Goal: Information Seeking & Learning: Check status

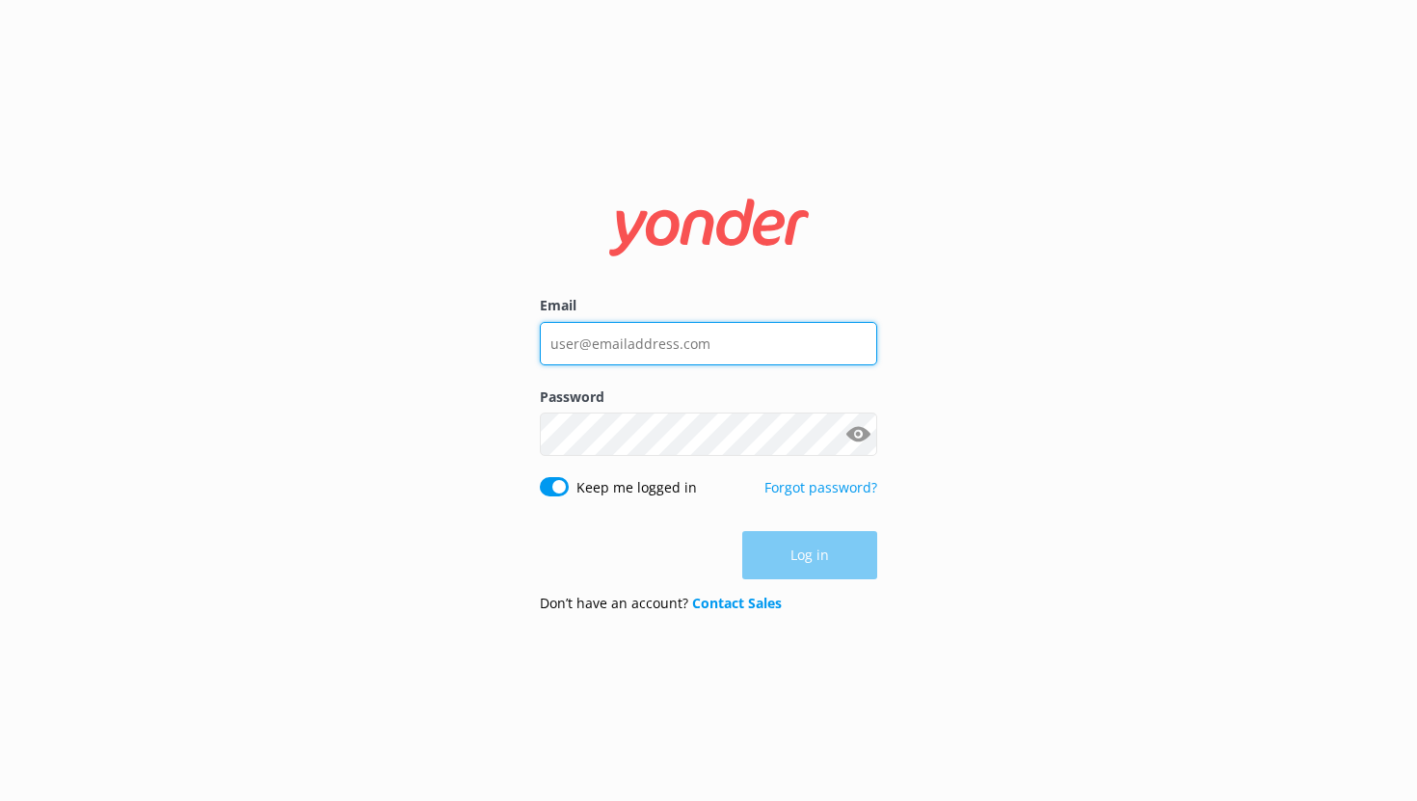
click at [621, 345] on input "Email" at bounding box center [708, 343] width 337 height 43
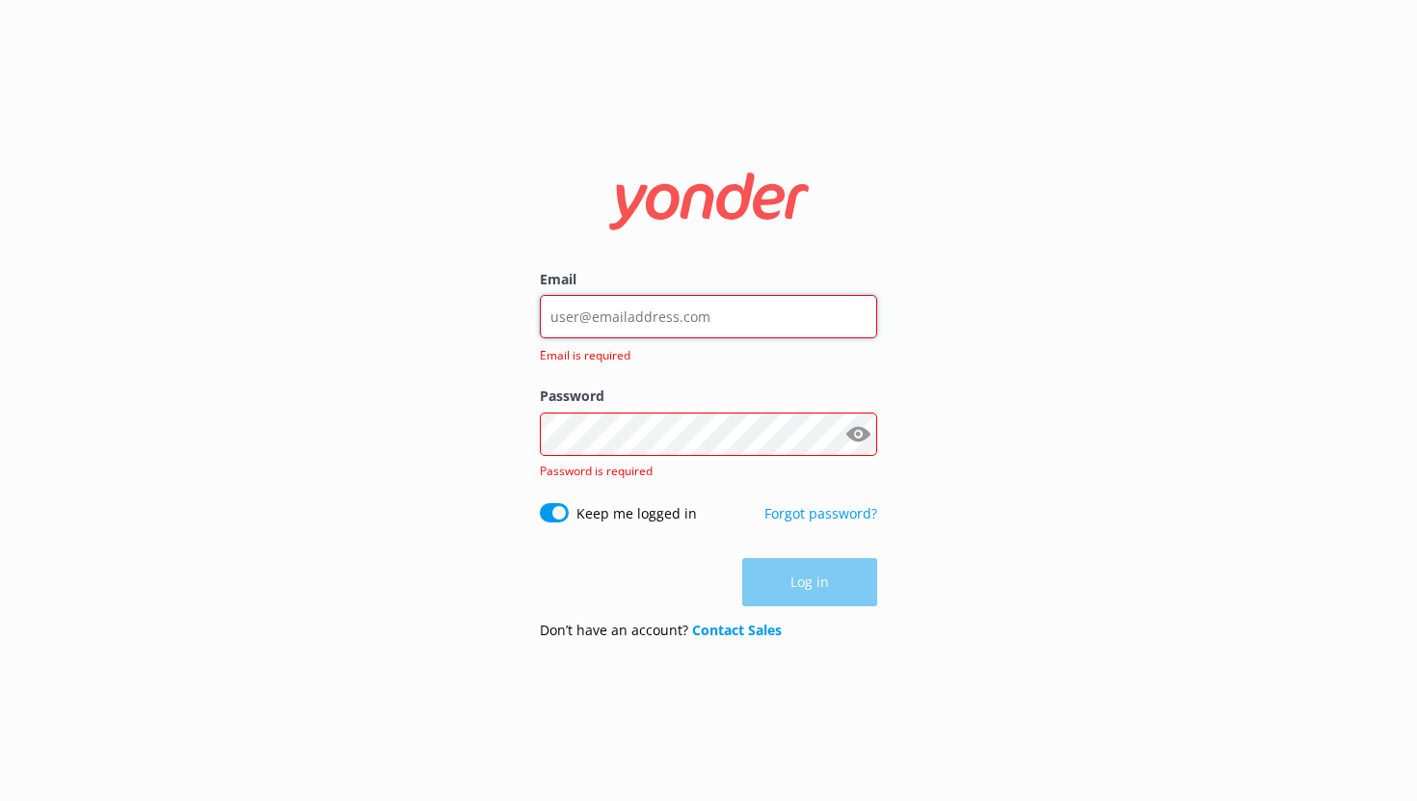
type input "noah@yonderhq.com"
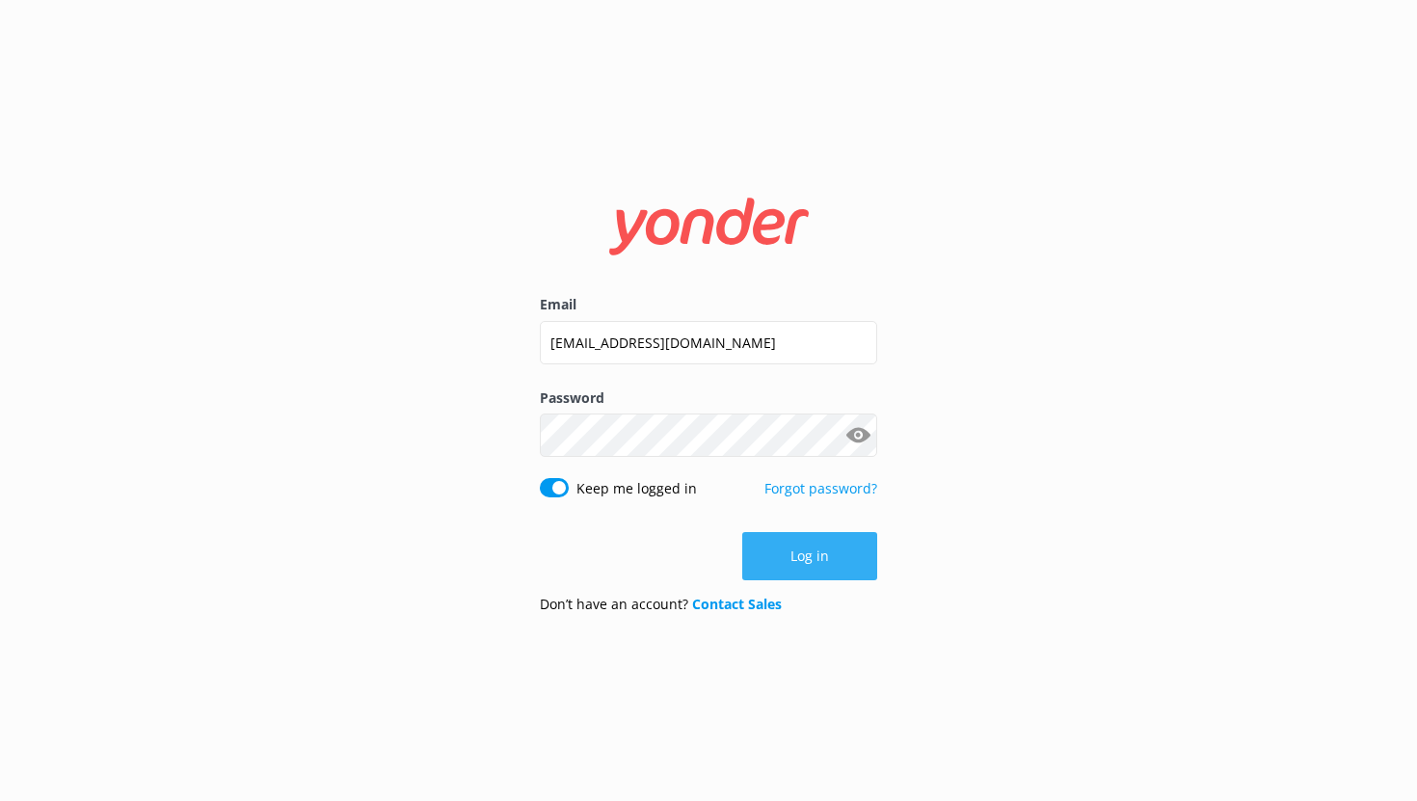
click at [802, 546] on button "Log in" at bounding box center [809, 556] width 135 height 48
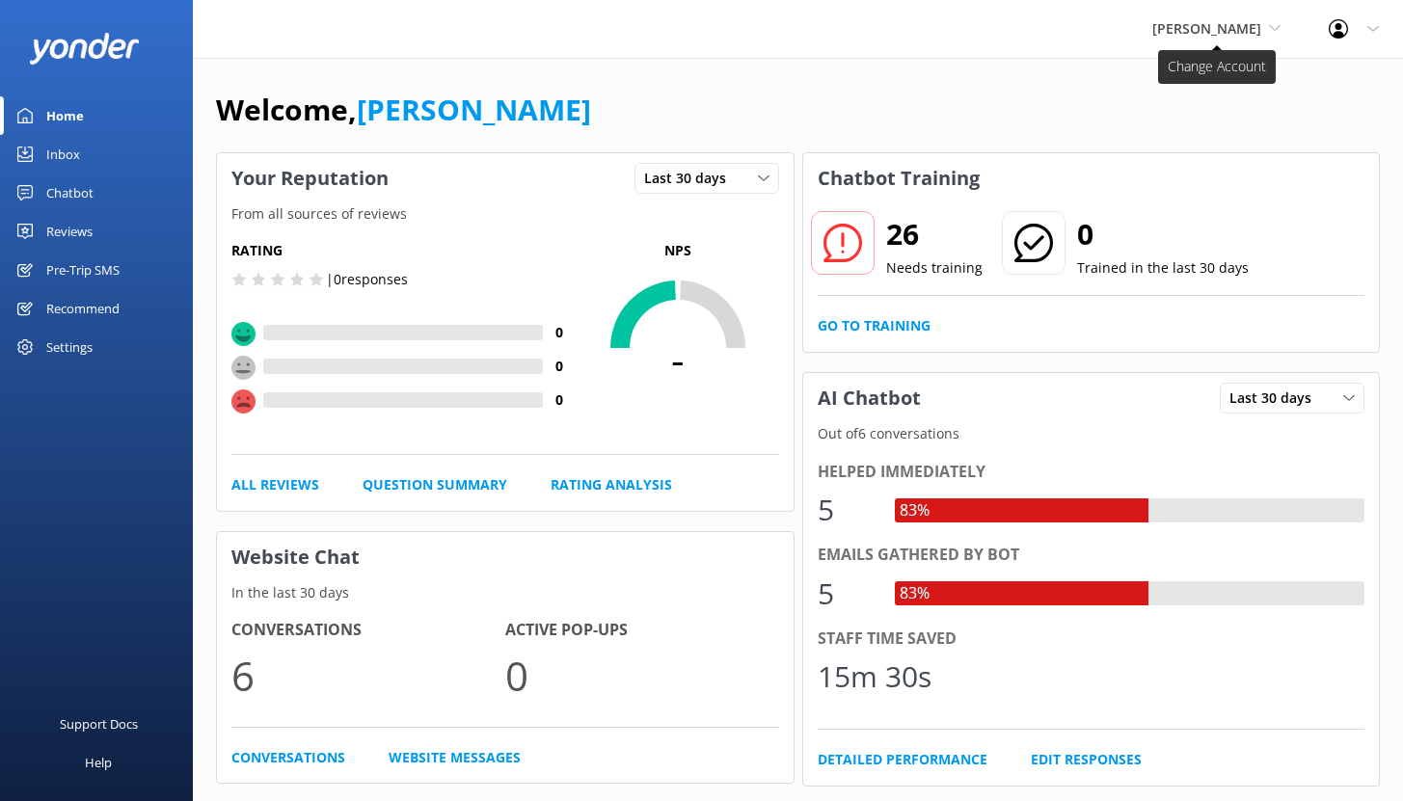
click at [1223, 34] on span "[PERSON_NAME]" at bounding box center [1206, 28] width 109 height 18
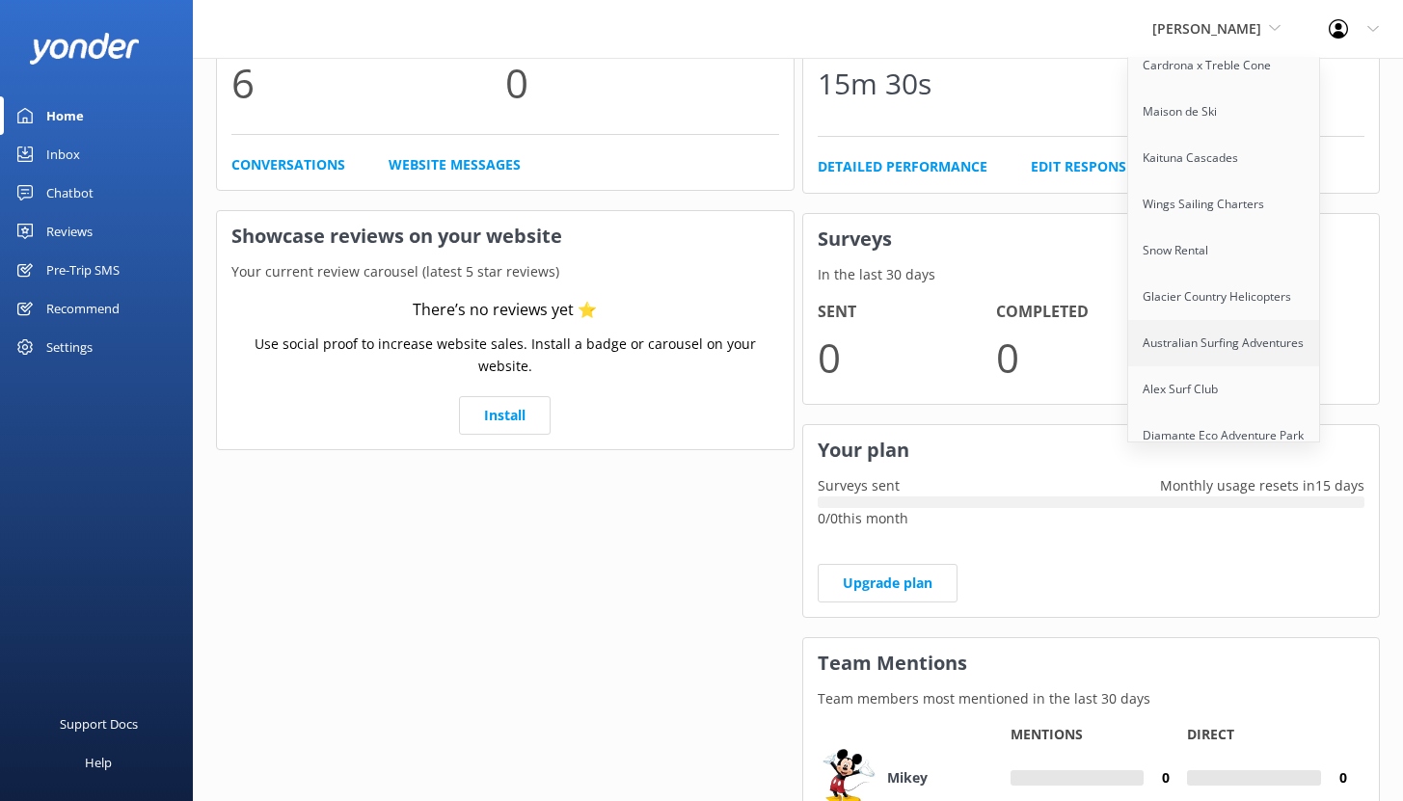
scroll to position [814, 0]
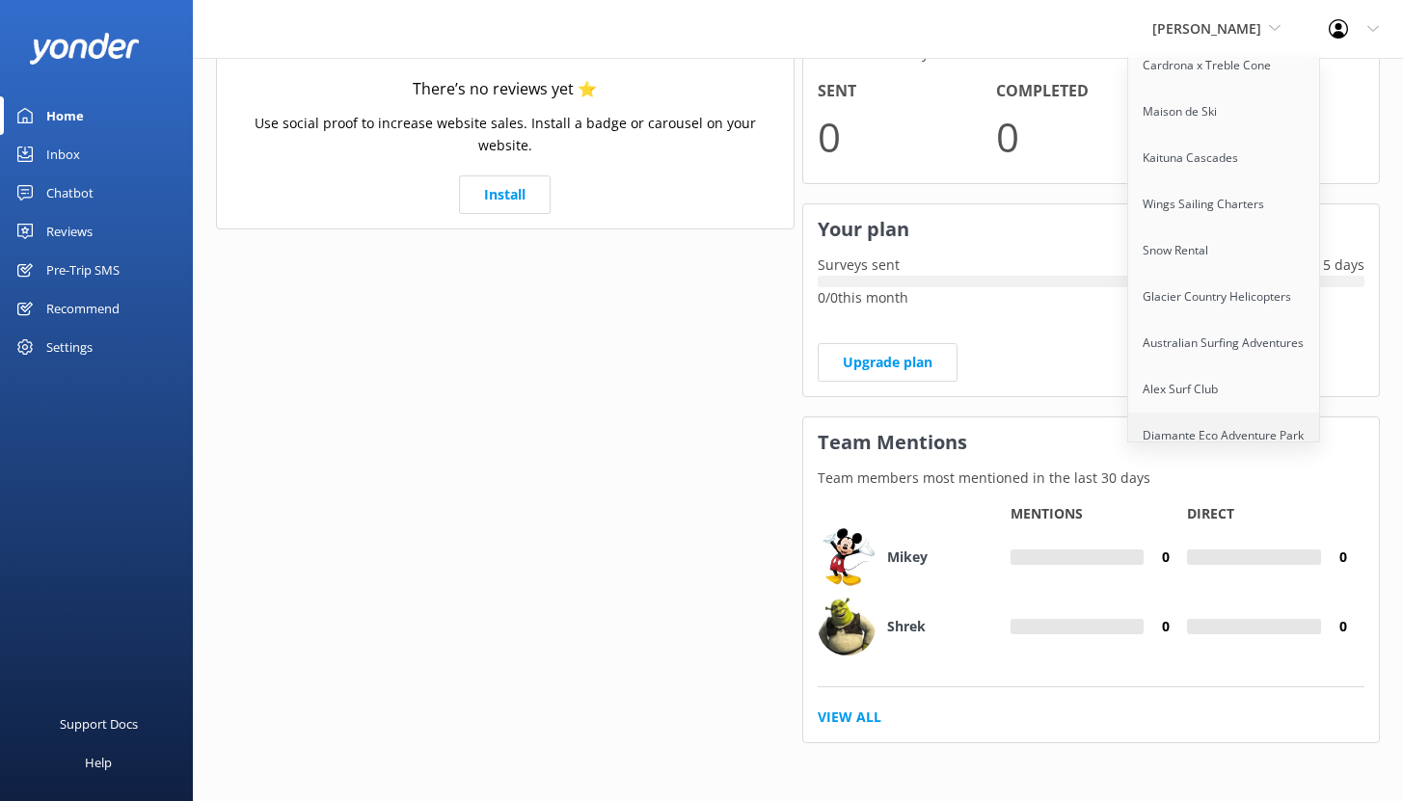
click at [1219, 413] on link "Diamante Eco Adventure Park" at bounding box center [1224, 436] width 193 height 46
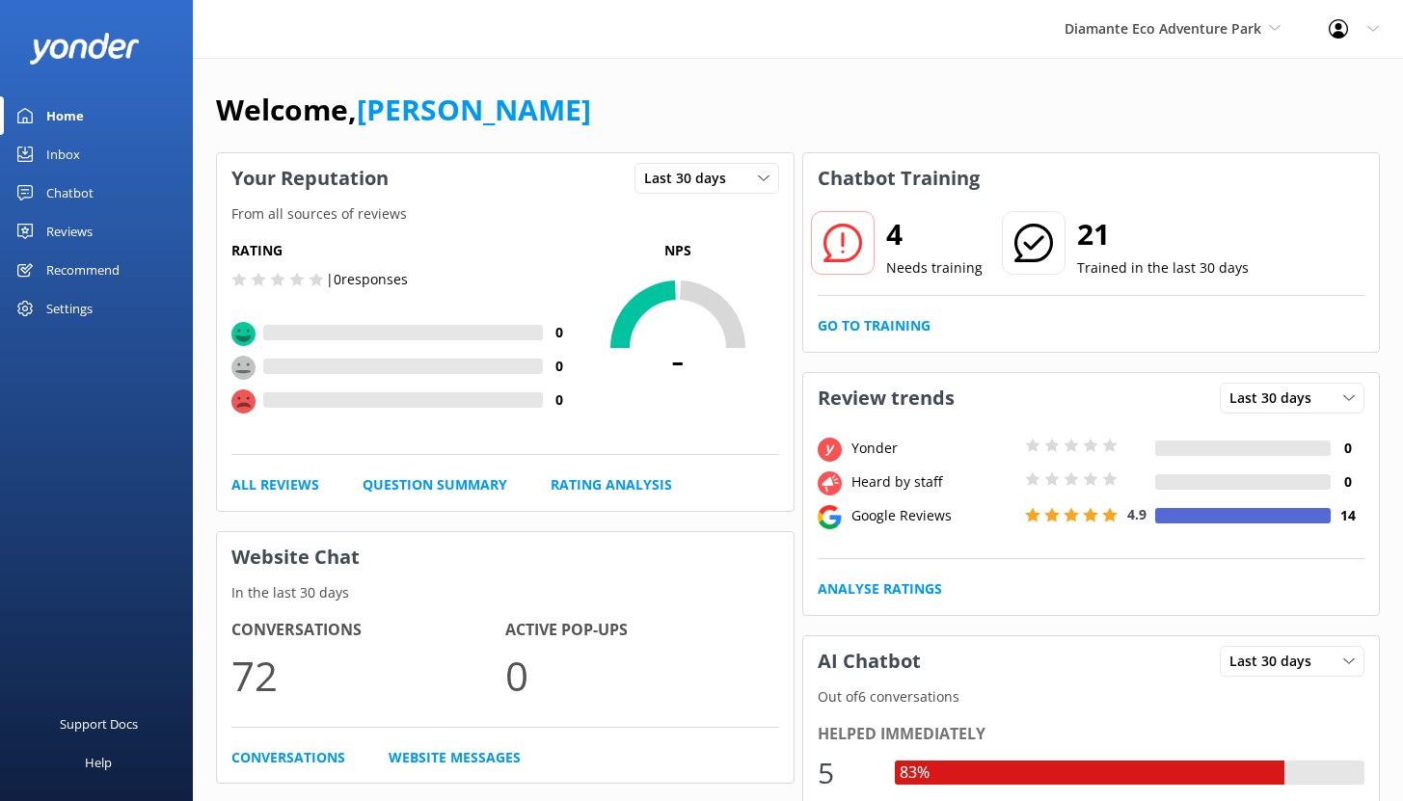
click at [67, 191] on div "Chatbot" at bounding box center [69, 193] width 47 height 39
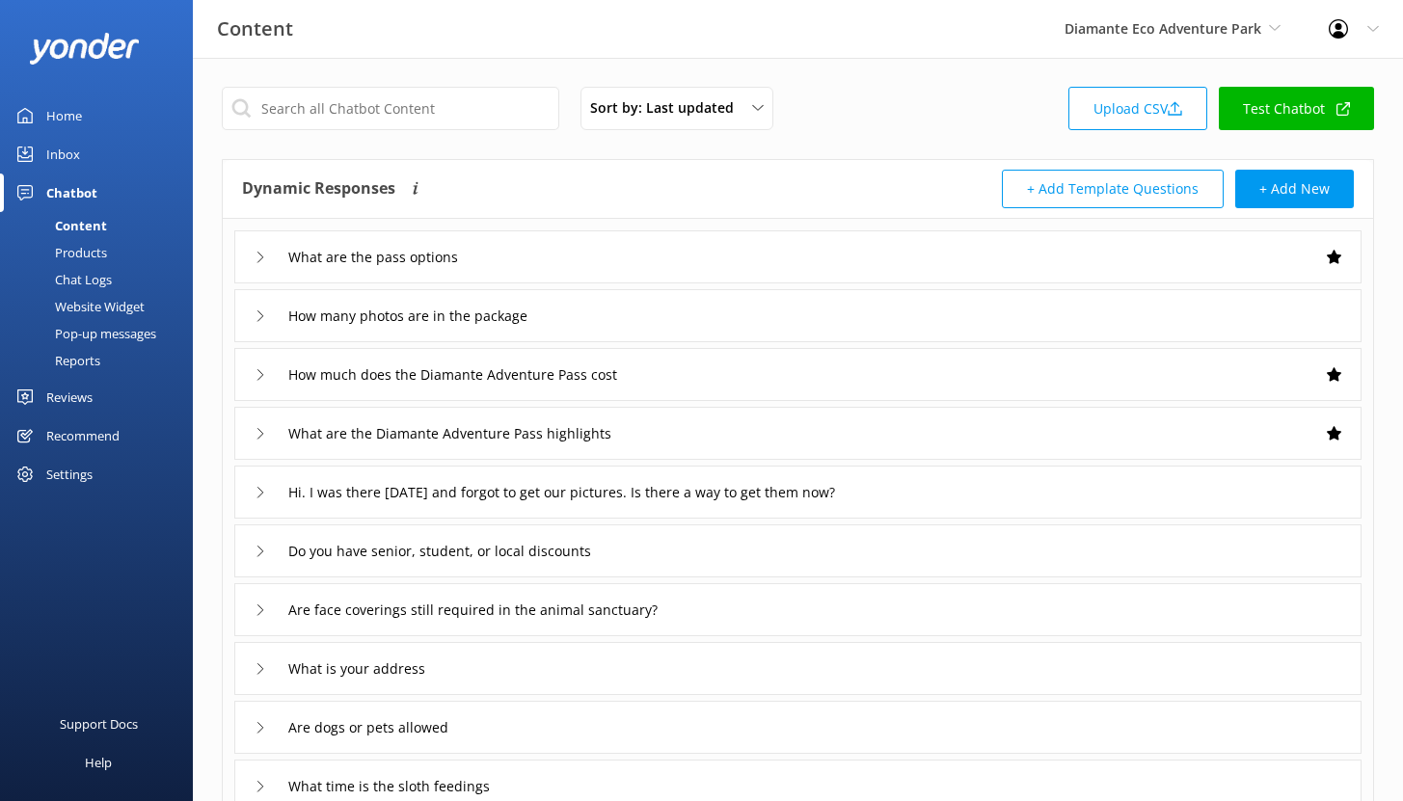
click at [83, 363] on div "Reports" at bounding box center [56, 360] width 89 height 27
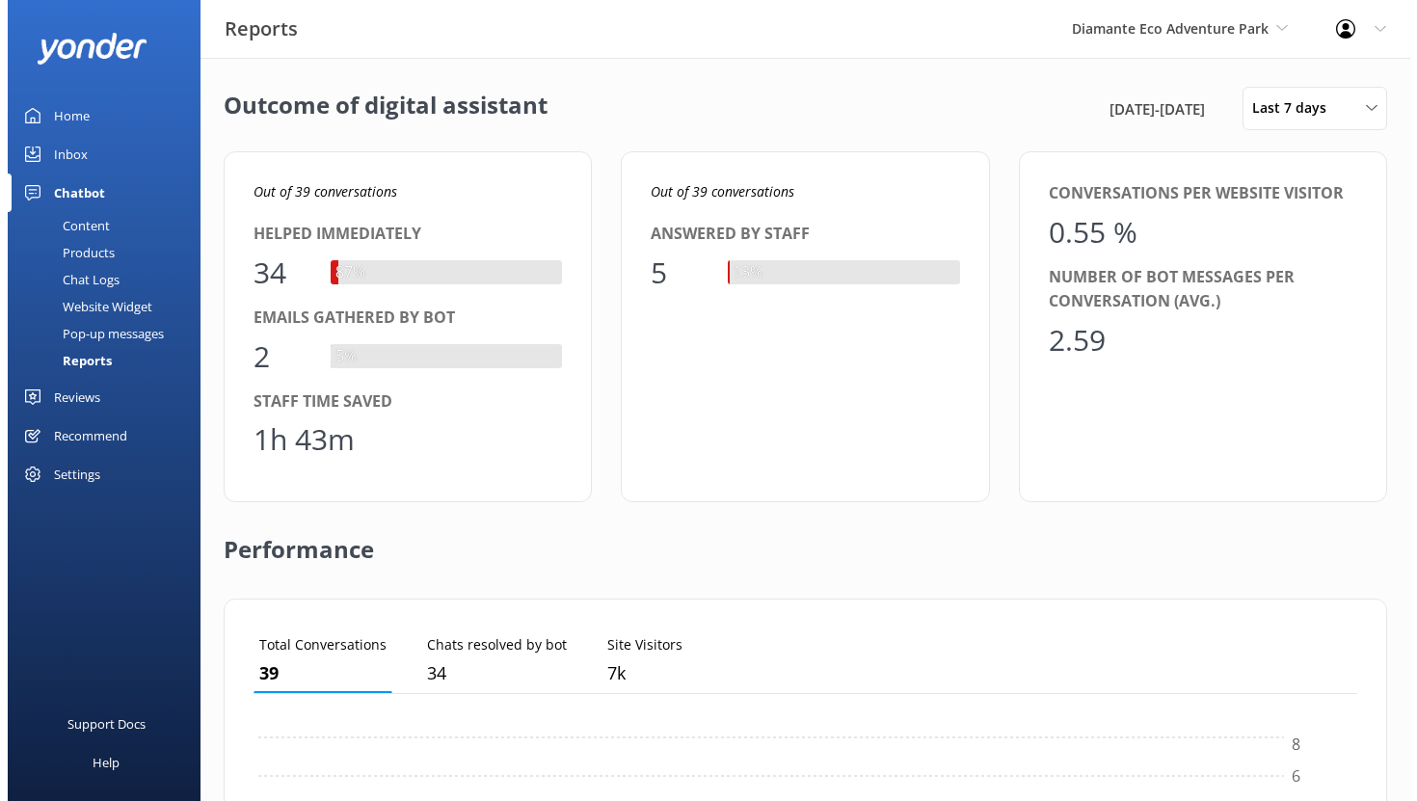
scroll to position [179, 1089]
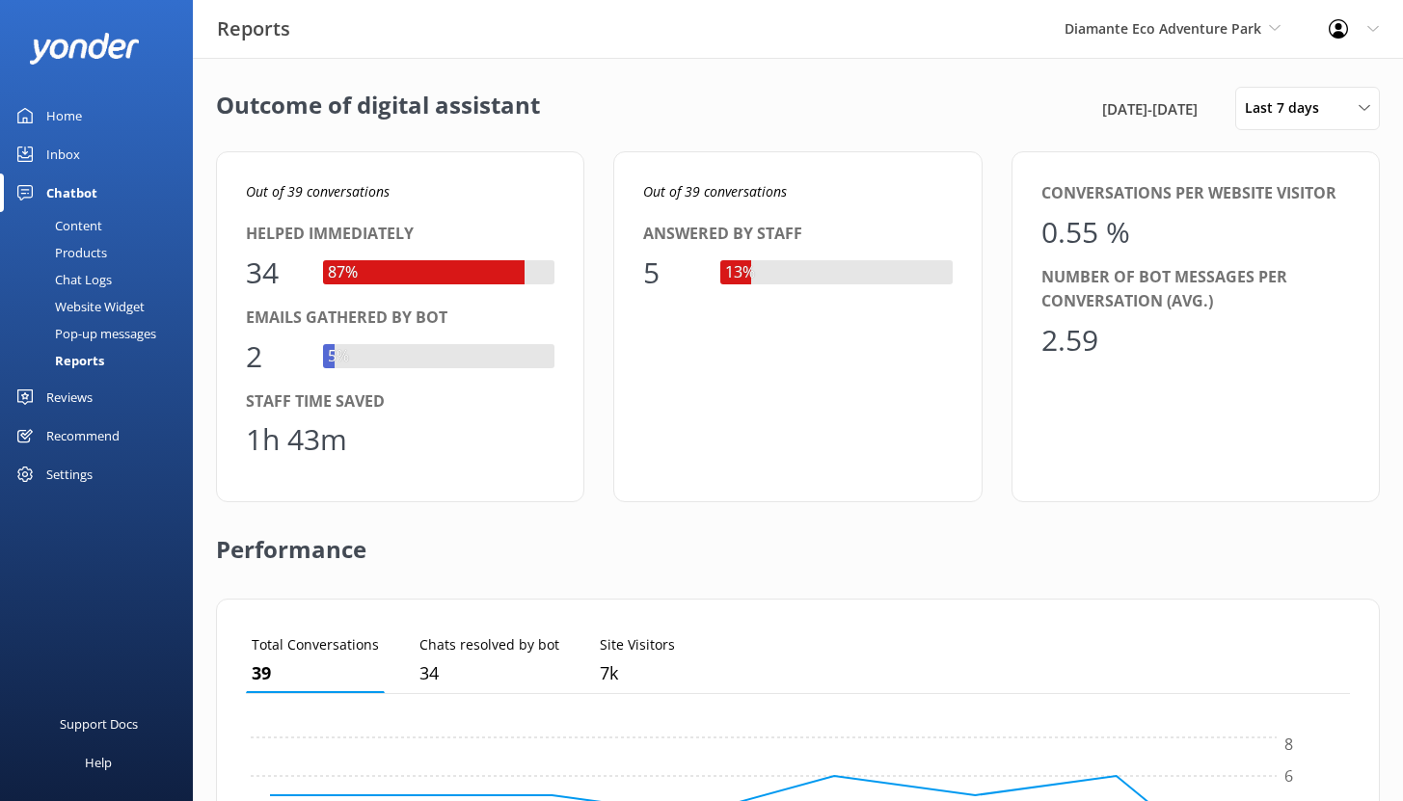
click at [73, 159] on div "Inbox" at bounding box center [63, 154] width 34 height 39
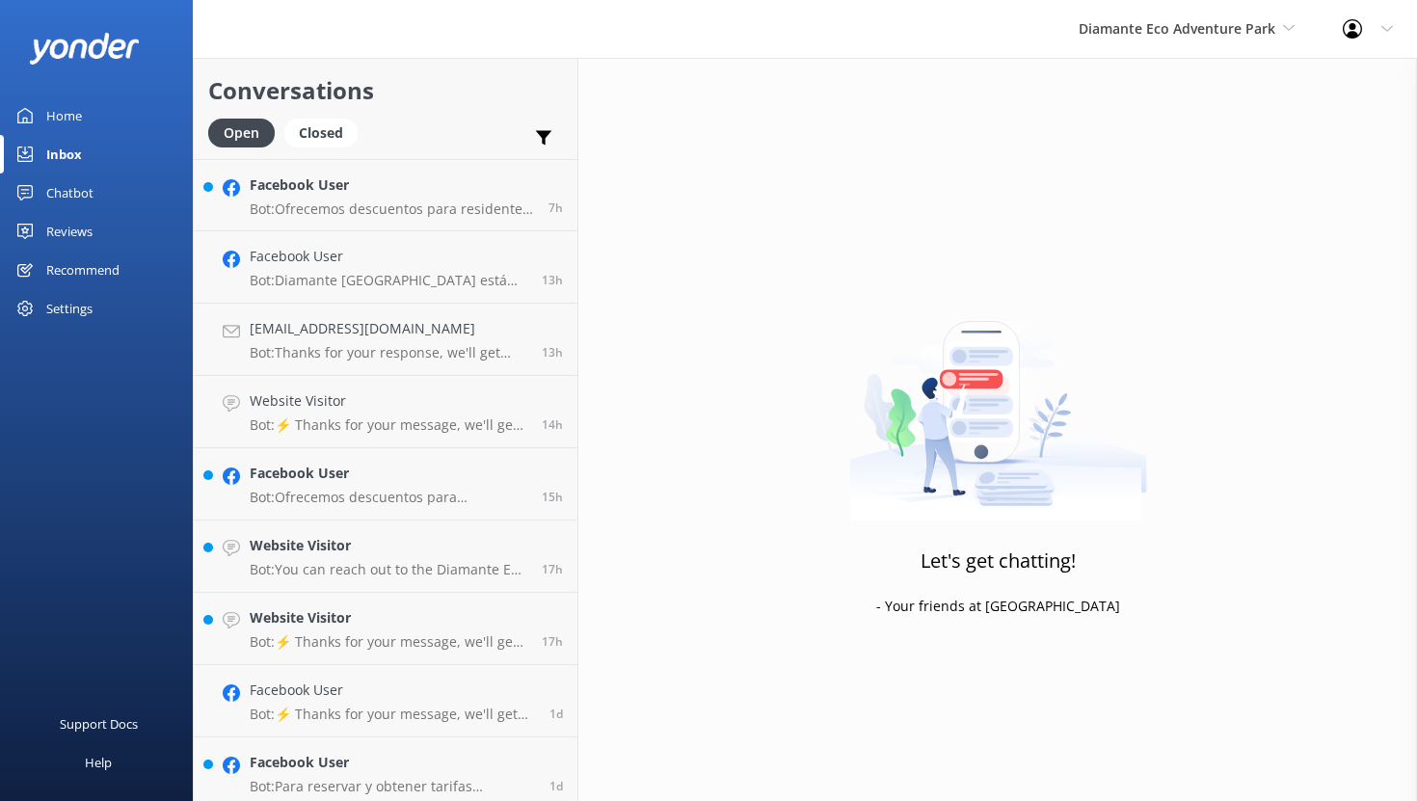
click at [69, 190] on div "Chatbot" at bounding box center [69, 193] width 47 height 39
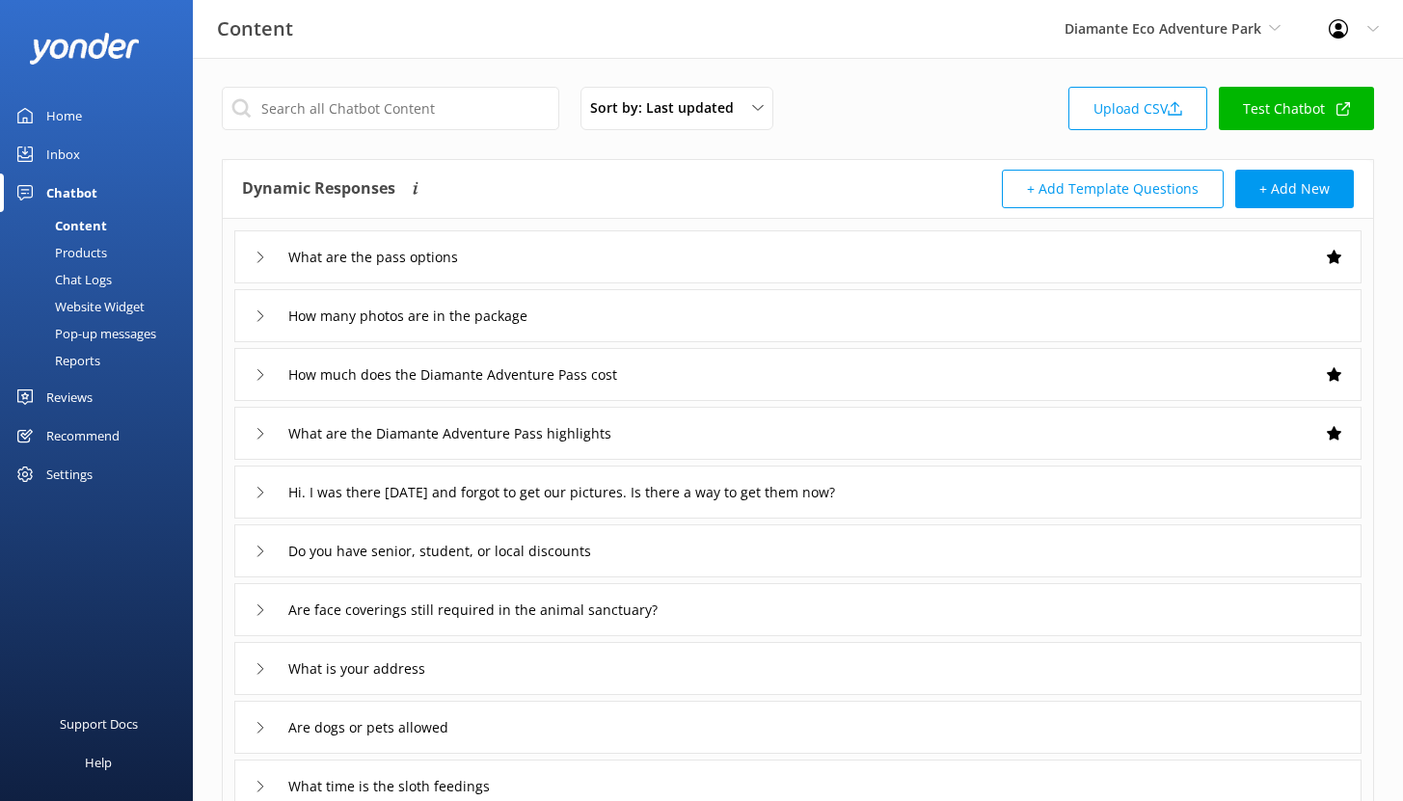
click at [90, 363] on div "Reports" at bounding box center [56, 360] width 89 height 27
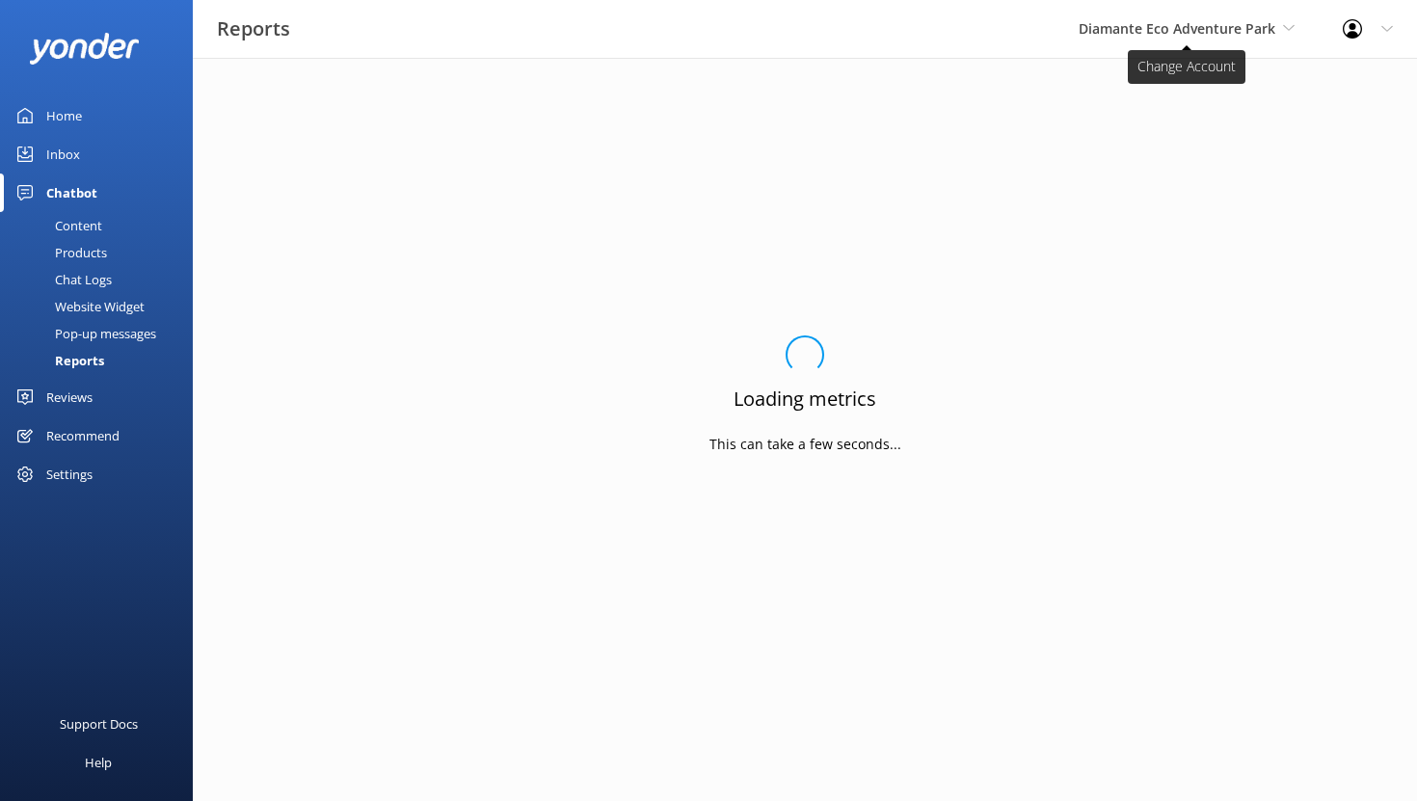
click at [1243, 28] on span "Diamante Eco Adventure Park" at bounding box center [1177, 28] width 197 height 18
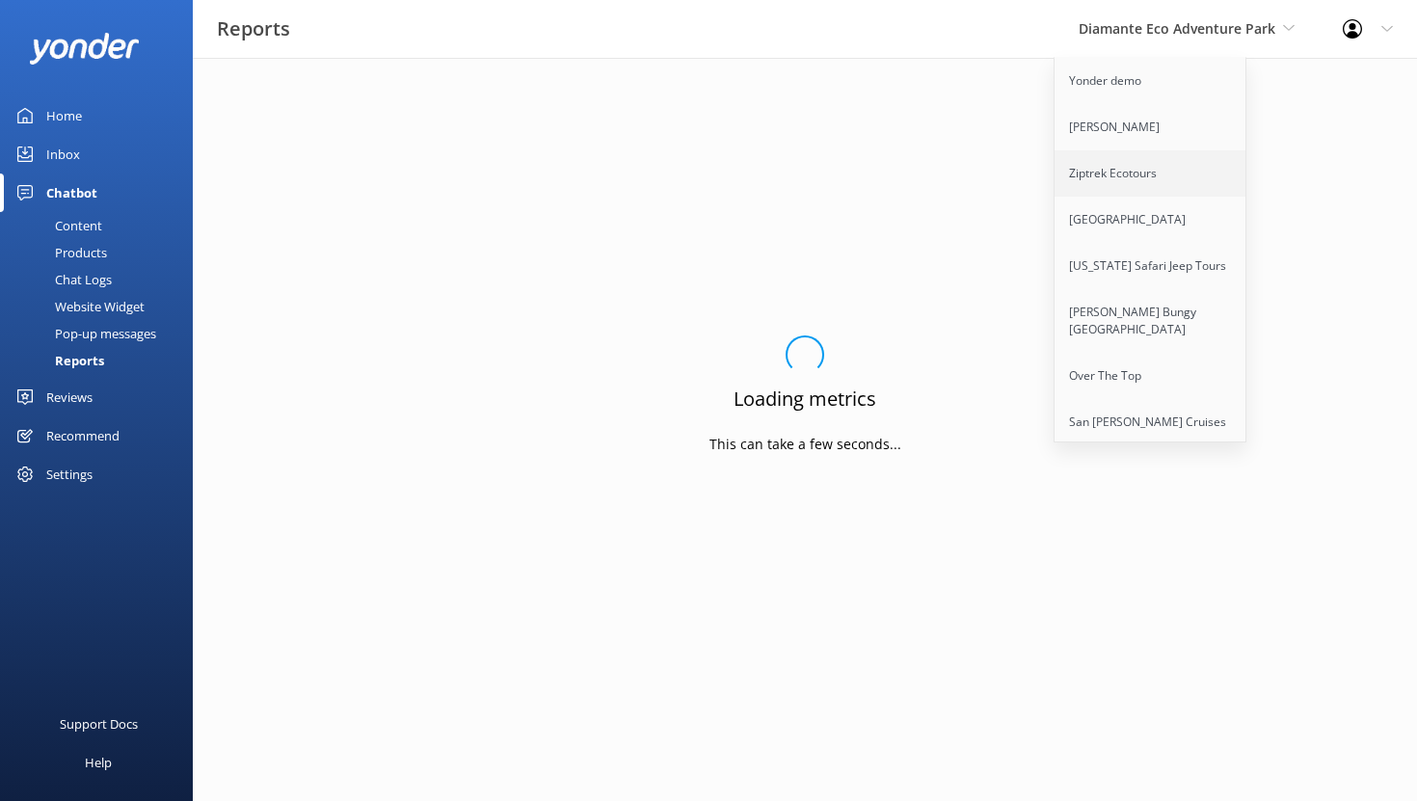
click at [1150, 178] on link "Ziptrek Ecotours" at bounding box center [1151, 173] width 193 height 46
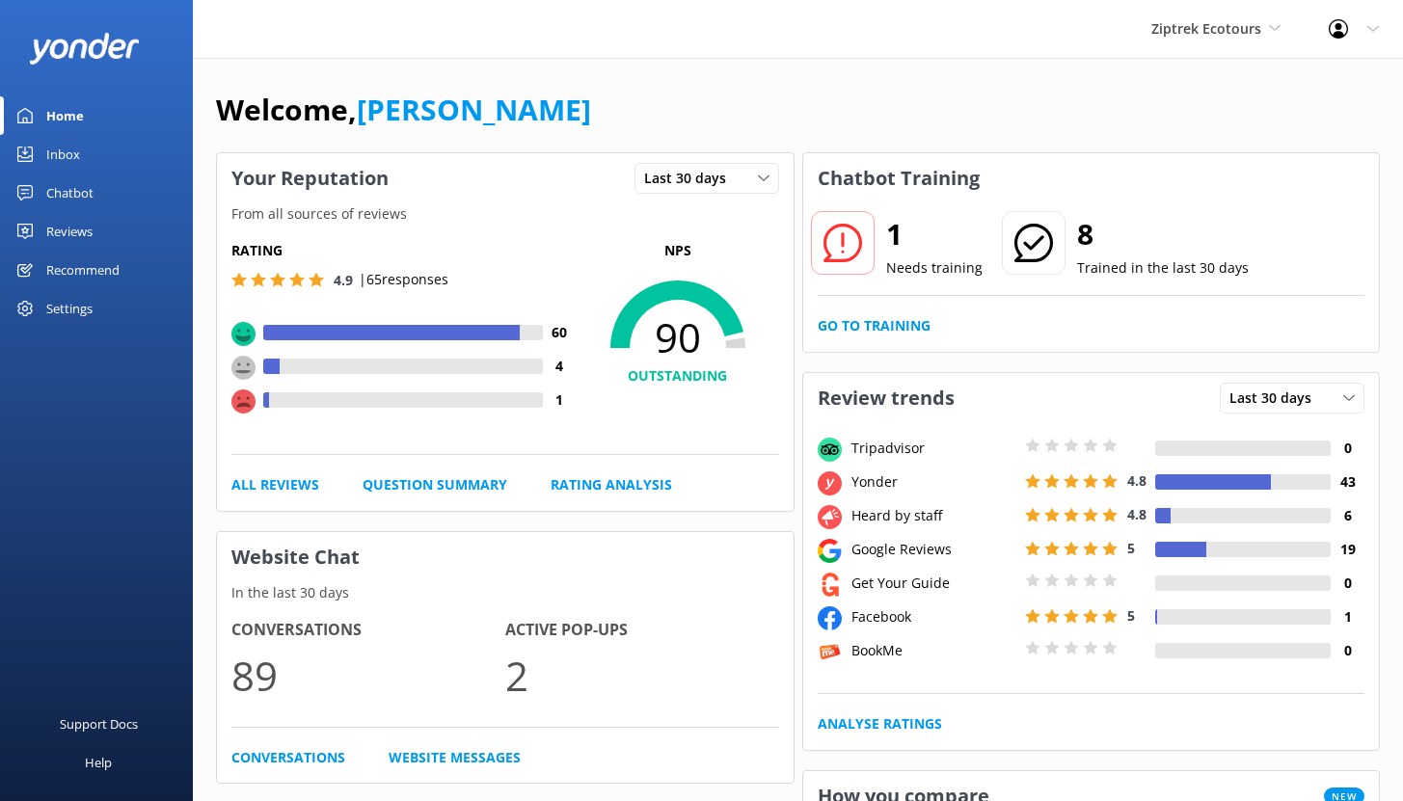
click at [74, 193] on div "Chatbot" at bounding box center [69, 193] width 47 height 39
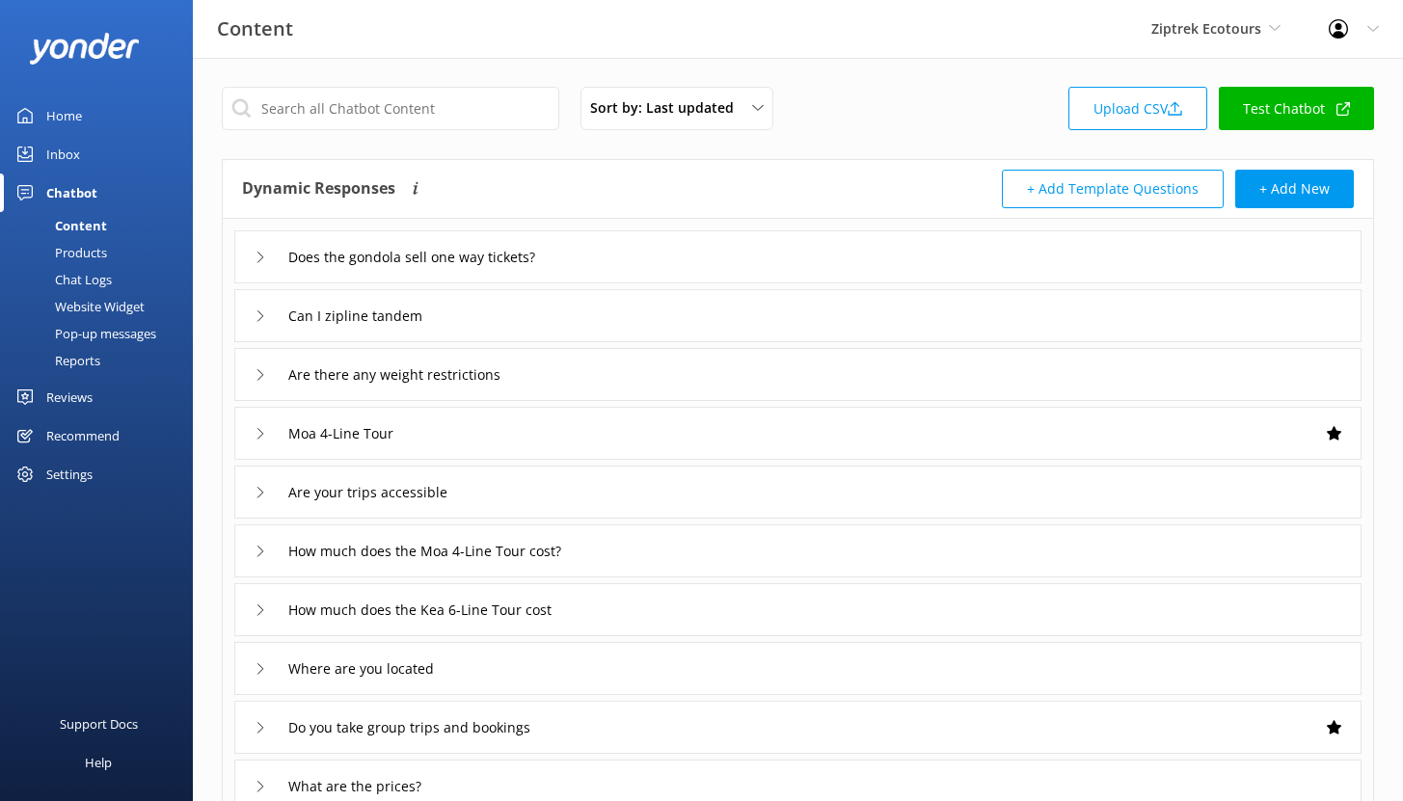
click at [106, 365] on link "Reports" at bounding box center [102, 360] width 181 height 27
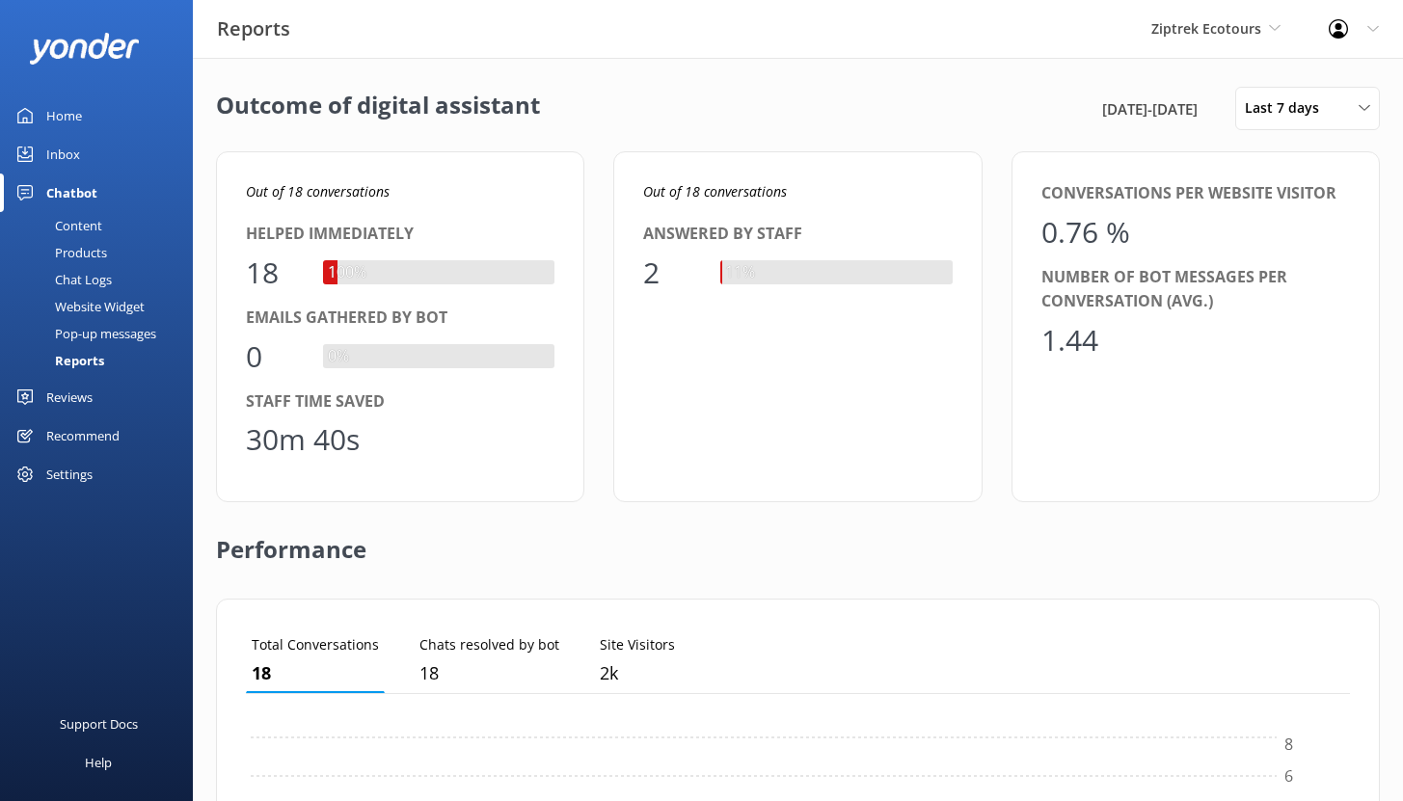
scroll to position [179, 1089]
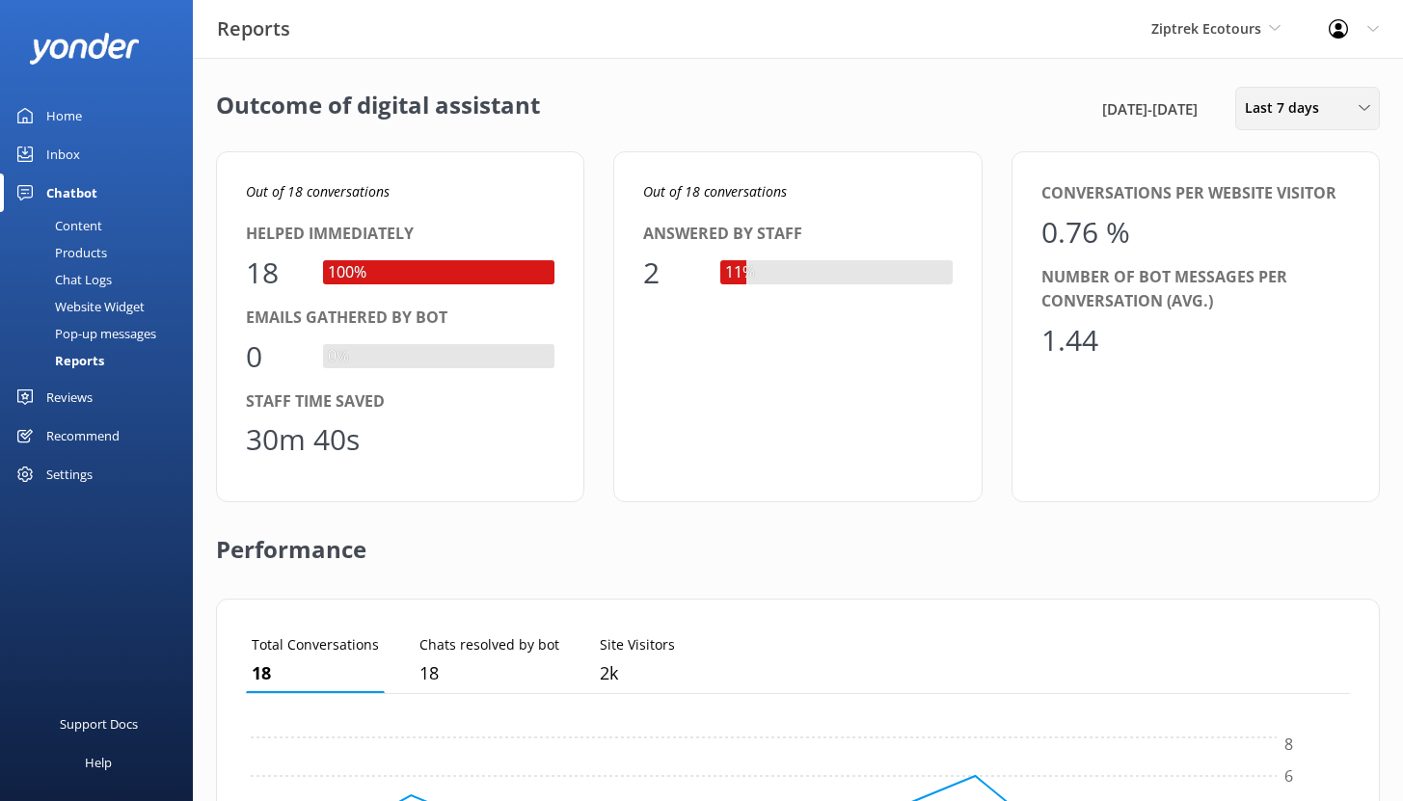
click at [1267, 105] on span "Last 7 days" at bounding box center [1288, 107] width 86 height 21
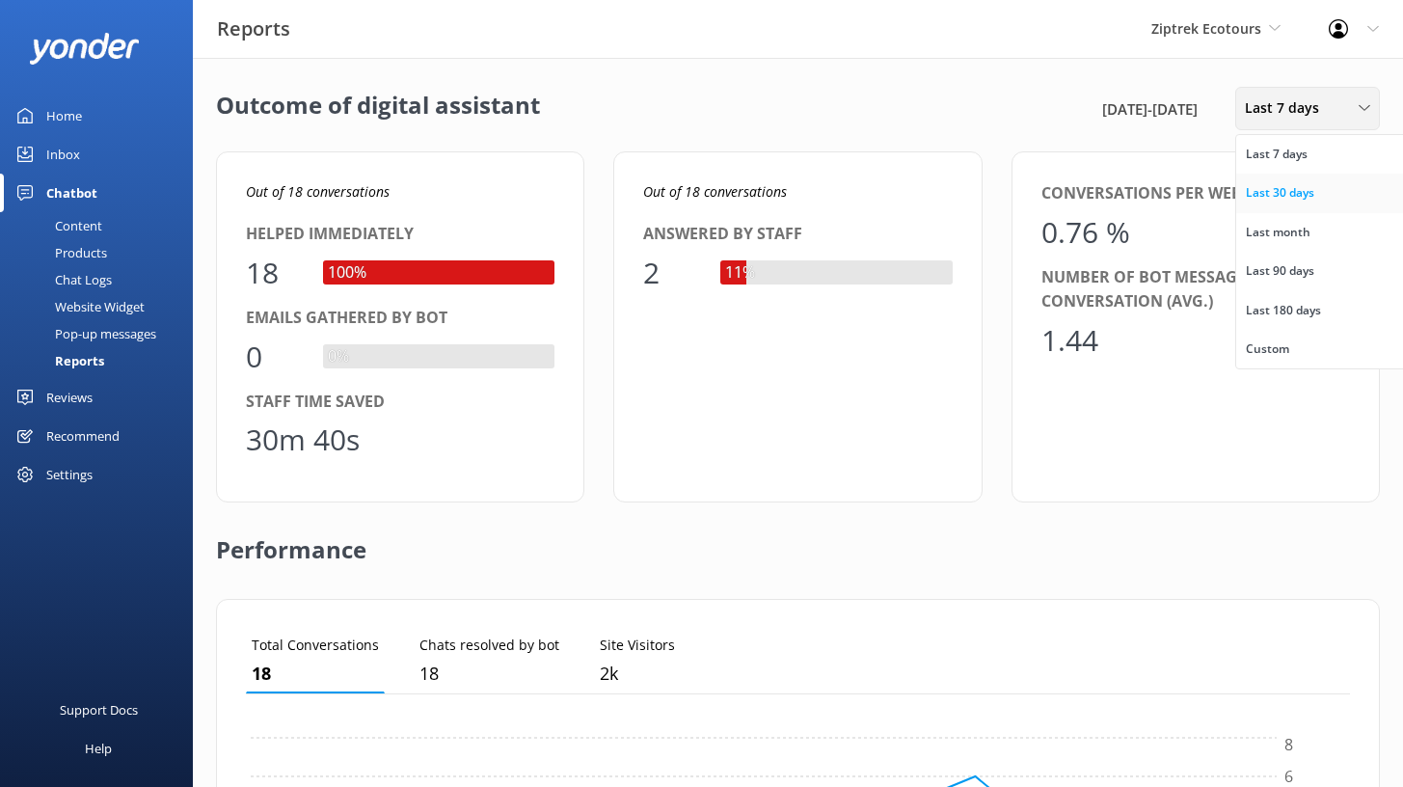
click at [1285, 192] on div "Last 30 days" at bounding box center [1280, 192] width 68 height 19
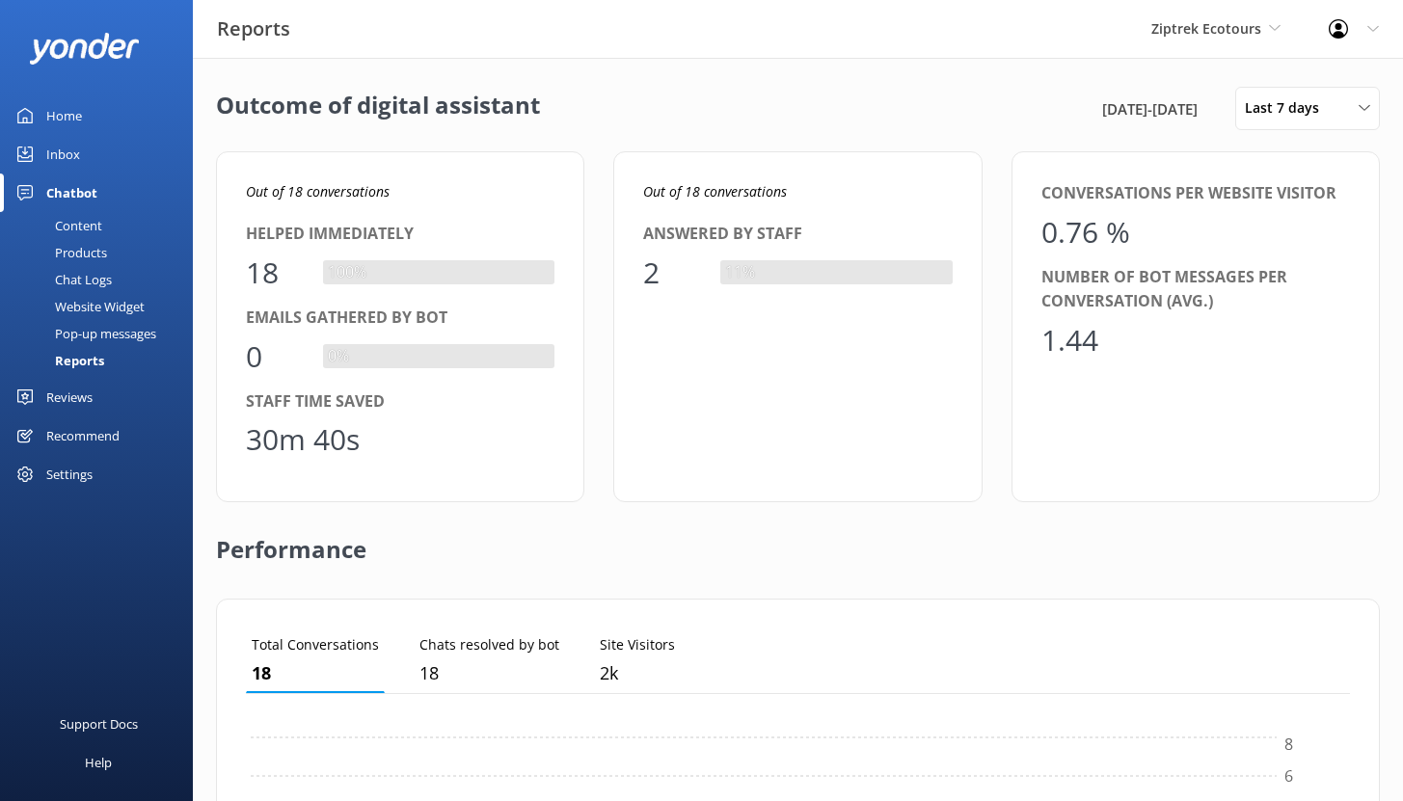
scroll to position [15, 15]
click at [104, 115] on link "Home" at bounding box center [96, 115] width 193 height 39
